Goal: Task Accomplishment & Management: Complete application form

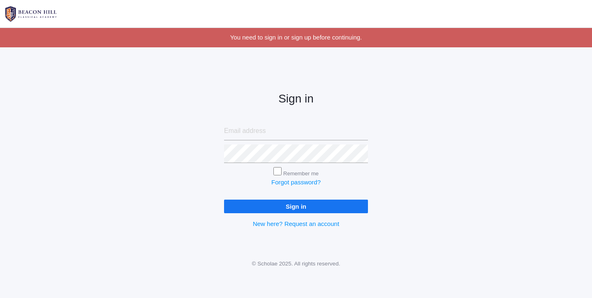
click at [234, 129] on input "email" at bounding box center [296, 131] width 144 height 19
type input "liv@beaconhillclassical.org"
click at [296, 204] on input "Sign in" at bounding box center [296, 207] width 144 height 14
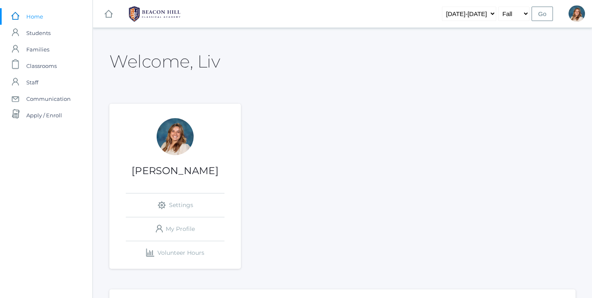
click at [38, 67] on span "Classrooms" at bounding box center [41, 66] width 30 height 16
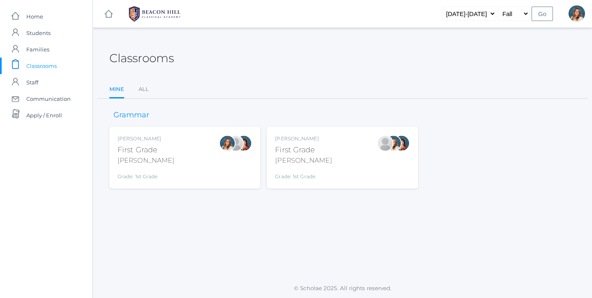
click at [159, 164] on div "Liv Barber First Grade Barber Grade: 1st Grade 01LA" at bounding box center [185, 157] width 135 height 45
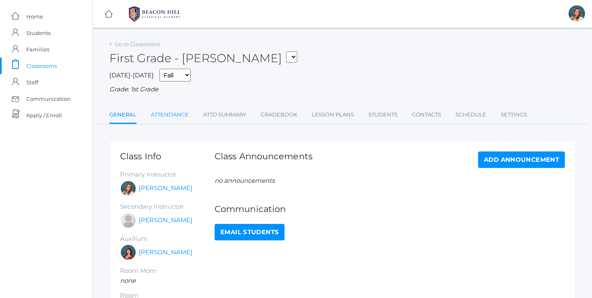
click at [176, 113] on link "Attendance" at bounding box center [170, 115] width 38 height 16
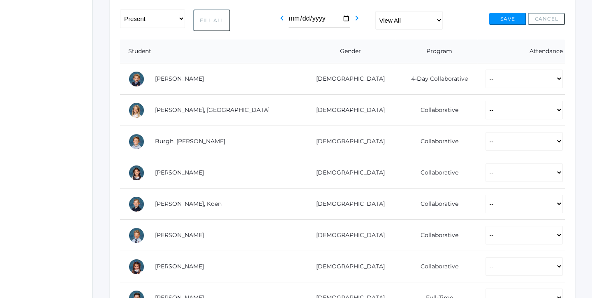
scroll to position [143, 0]
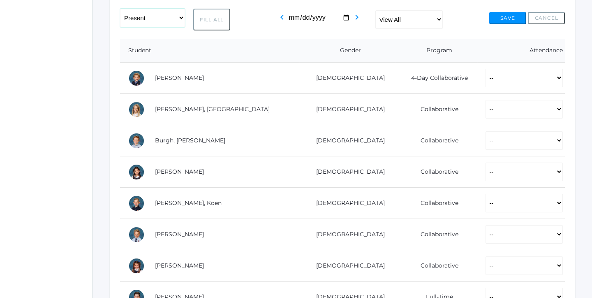
select select "PH"
click at [205, 15] on button "Fill All" at bounding box center [211, 20] width 37 height 22
select select "PH"
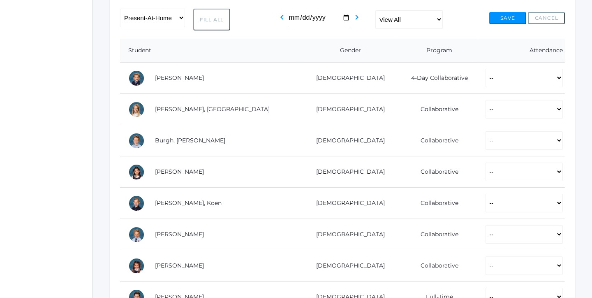
select select "PH"
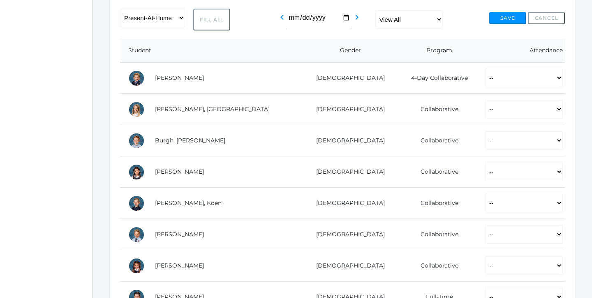
select select "PH"
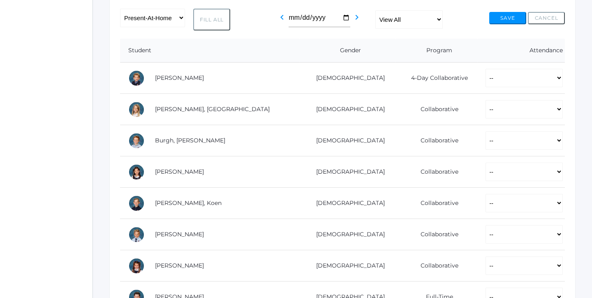
select select "PH"
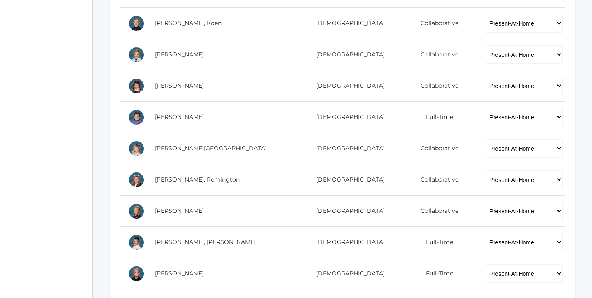
scroll to position [323, 0]
select select "P"
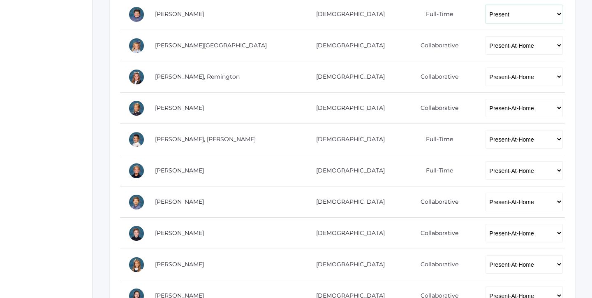
scroll to position [435, 0]
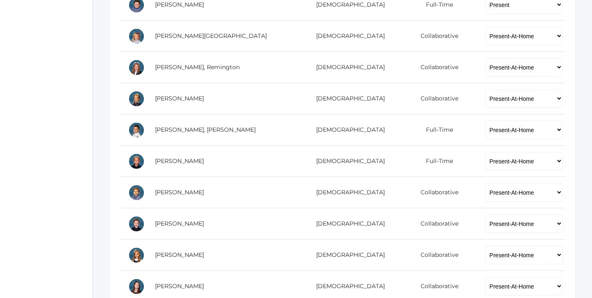
click at [504, 138] on td "-- Present Present-At-Home Tardy Excused Tardy Unexcused Absent Excused Absent …" at bounding box center [522, 129] width 88 height 31
select select "P"
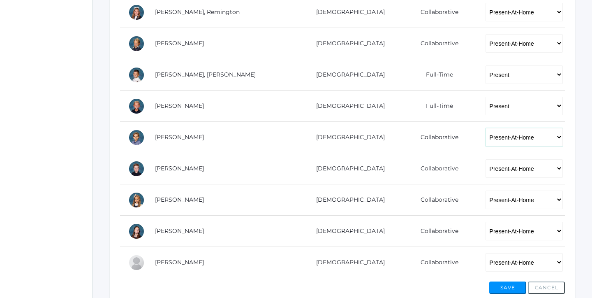
select select "P"
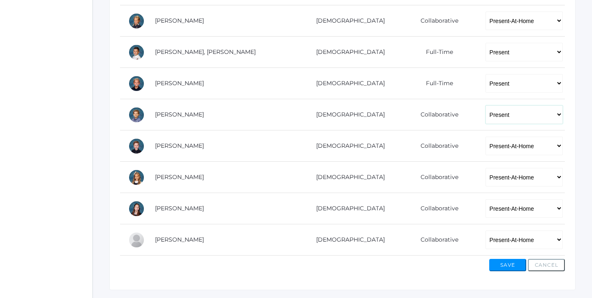
scroll to position [513, 0]
click at [504, 267] on button "Save" at bounding box center [508, 264] width 37 height 12
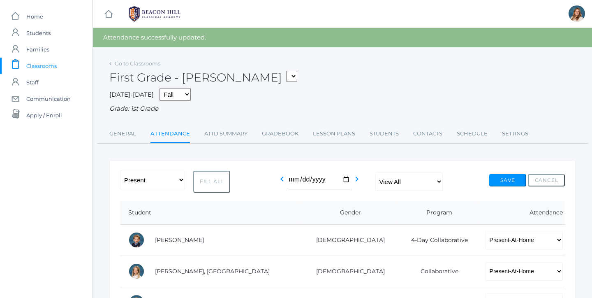
click at [42, 67] on span "Classrooms" at bounding box center [41, 66] width 30 height 16
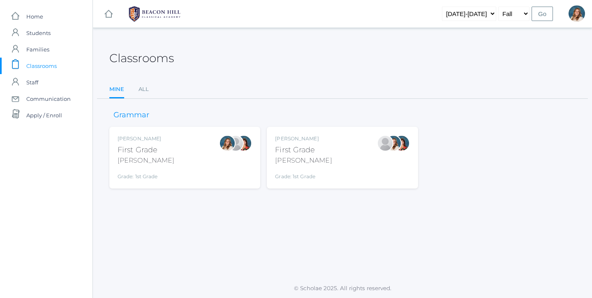
click at [316, 140] on div "Jaimie Watson First Grade Watson Grade: 1st Grade 01LA" at bounding box center [342, 157] width 135 height 45
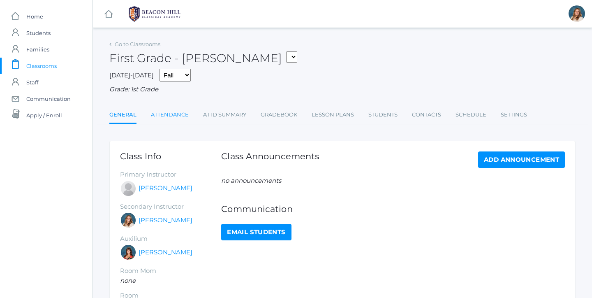
click at [175, 112] on link "Attendance" at bounding box center [170, 115] width 38 height 16
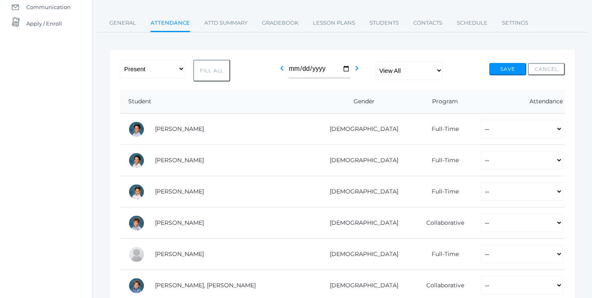
scroll to position [93, 0]
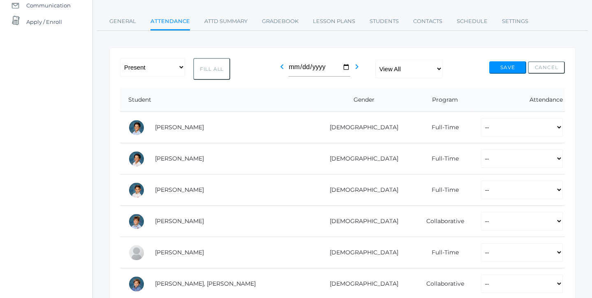
click at [213, 63] on button "Fill All" at bounding box center [211, 69] width 37 height 22
select select "P"
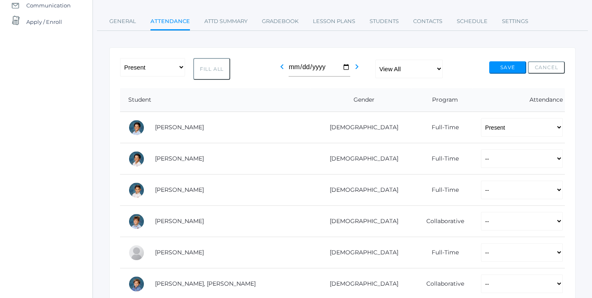
select select "P"
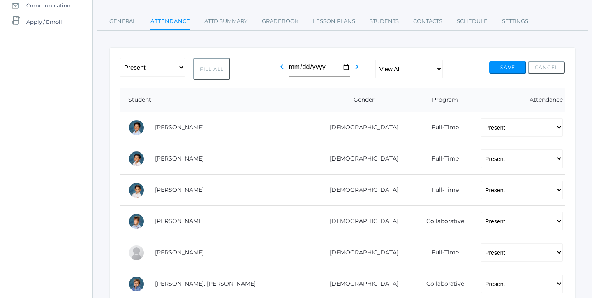
select select "P"
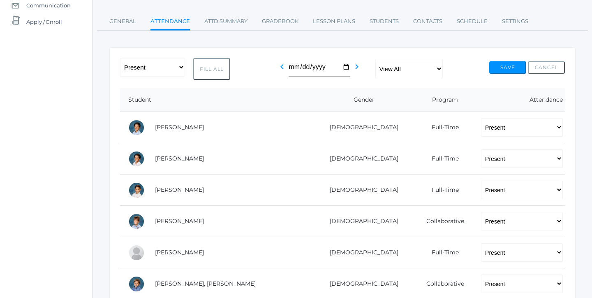
select select "P"
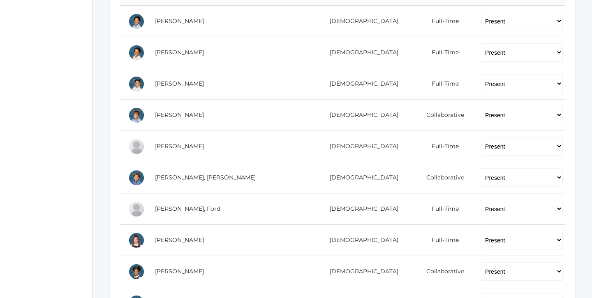
scroll to position [199, 0]
select select "PH"
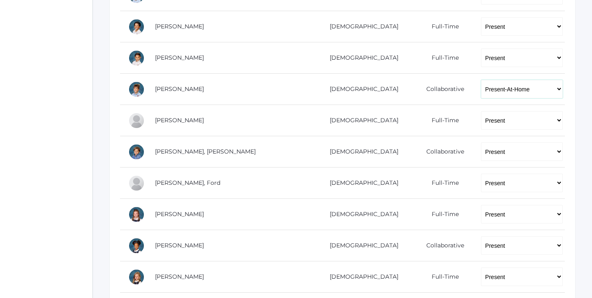
scroll to position [255, 0]
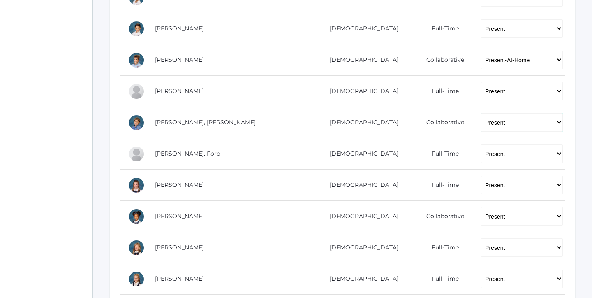
select select "PH"
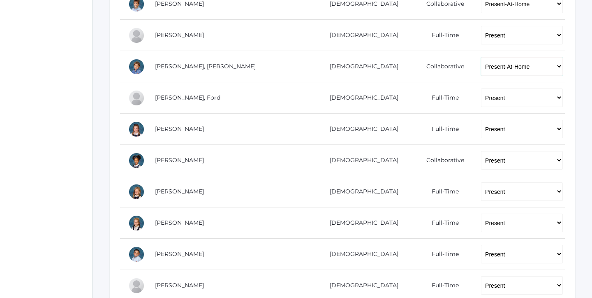
scroll to position [311, 0]
select select "PH"
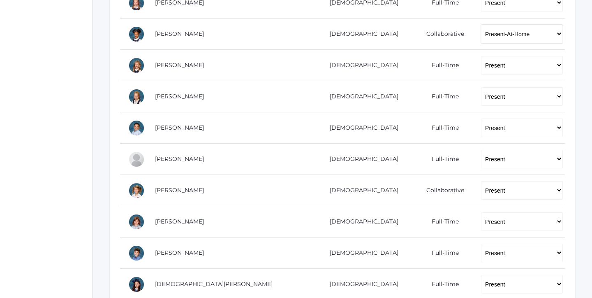
scroll to position [438, 0]
select select
select select "PH"
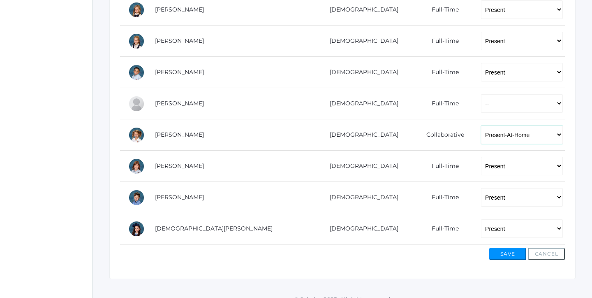
scroll to position [494, 0]
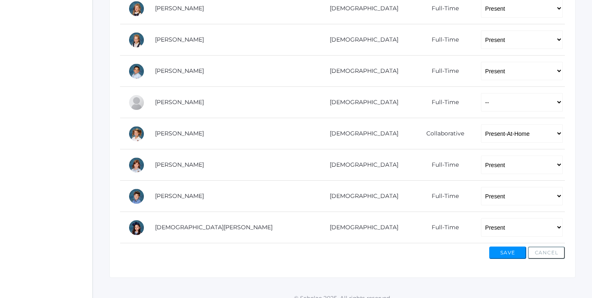
click at [507, 248] on button "Save" at bounding box center [508, 252] width 37 height 12
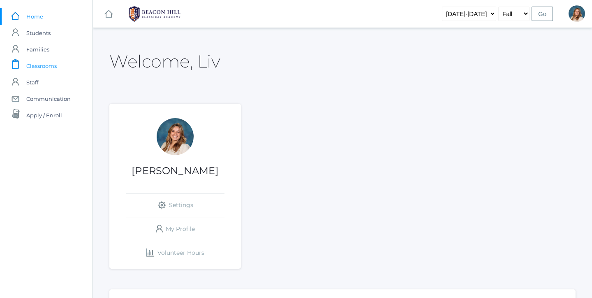
click at [48, 66] on span "Classrooms" at bounding box center [41, 66] width 30 height 16
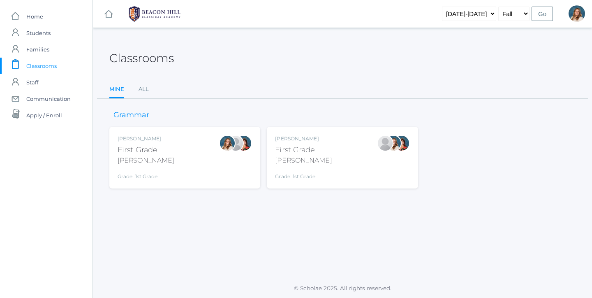
click at [158, 12] on img at bounding box center [155, 14] width 62 height 21
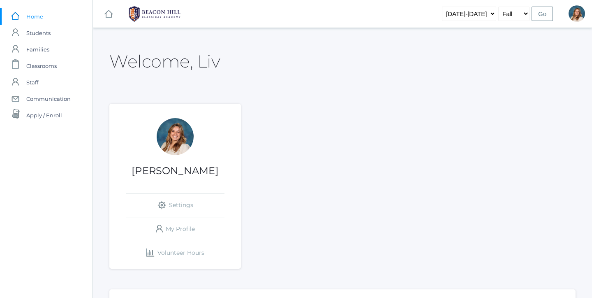
click at [146, 14] on img at bounding box center [155, 14] width 62 height 21
